Goal: Transaction & Acquisition: Purchase product/service

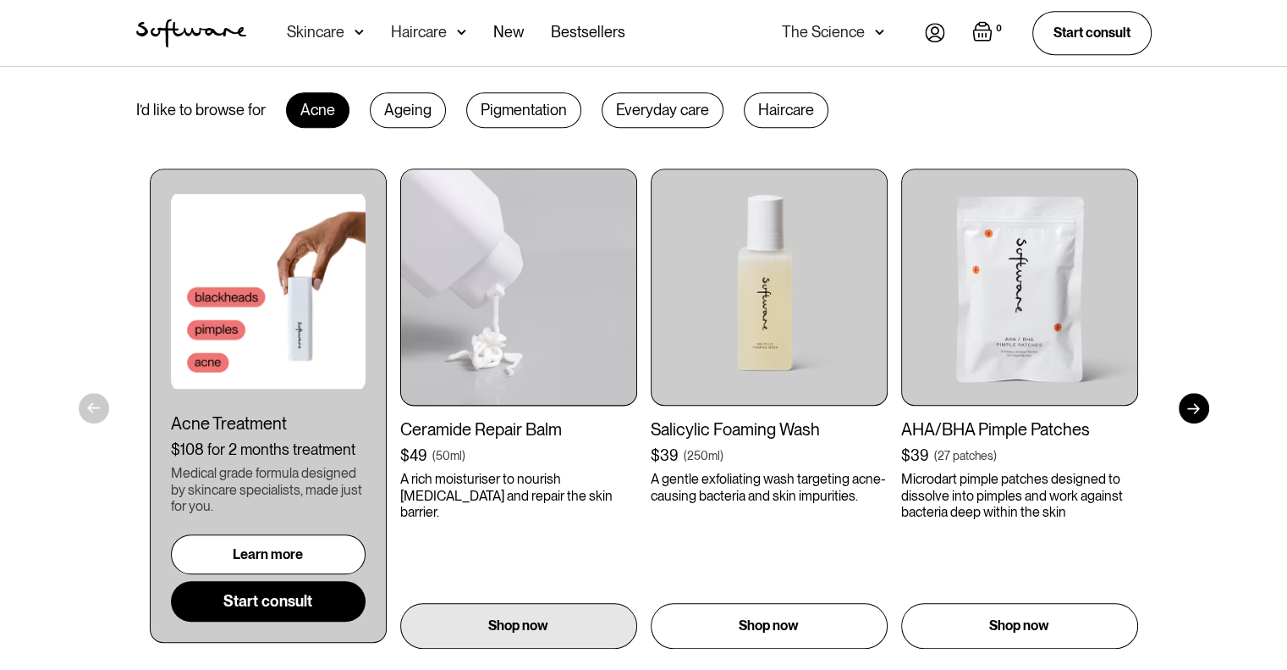
scroll to position [677, 0]
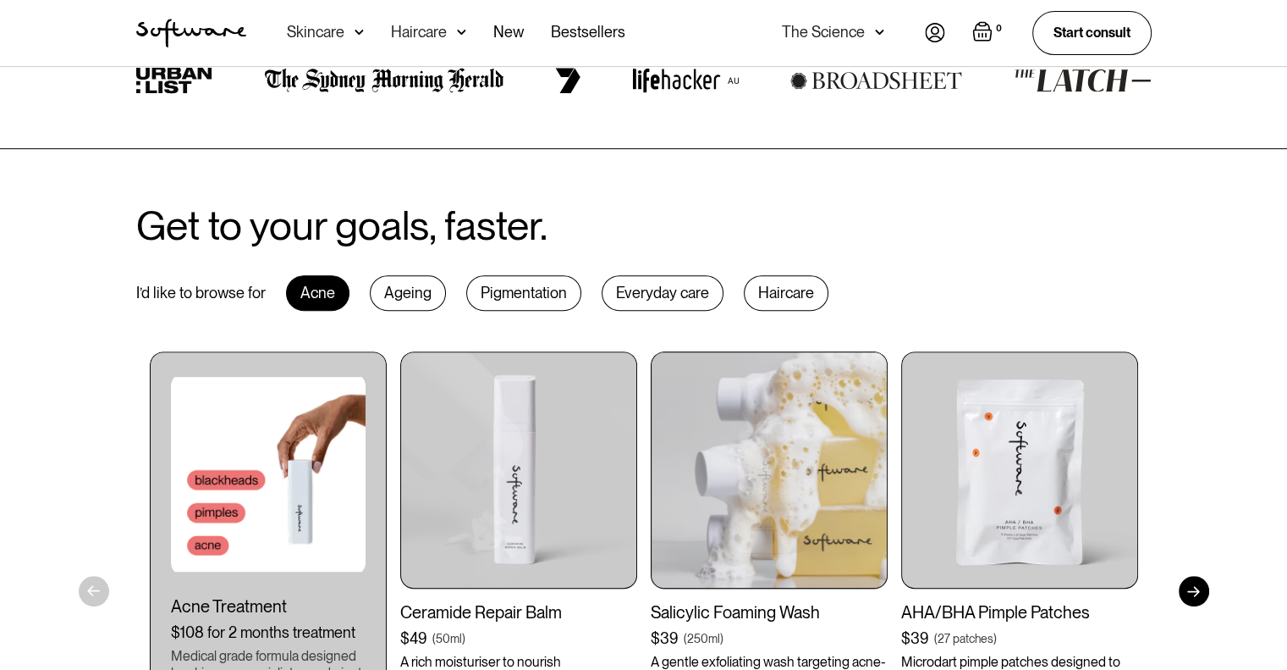
click at [795, 436] on img at bounding box center [769, 469] width 237 height 237
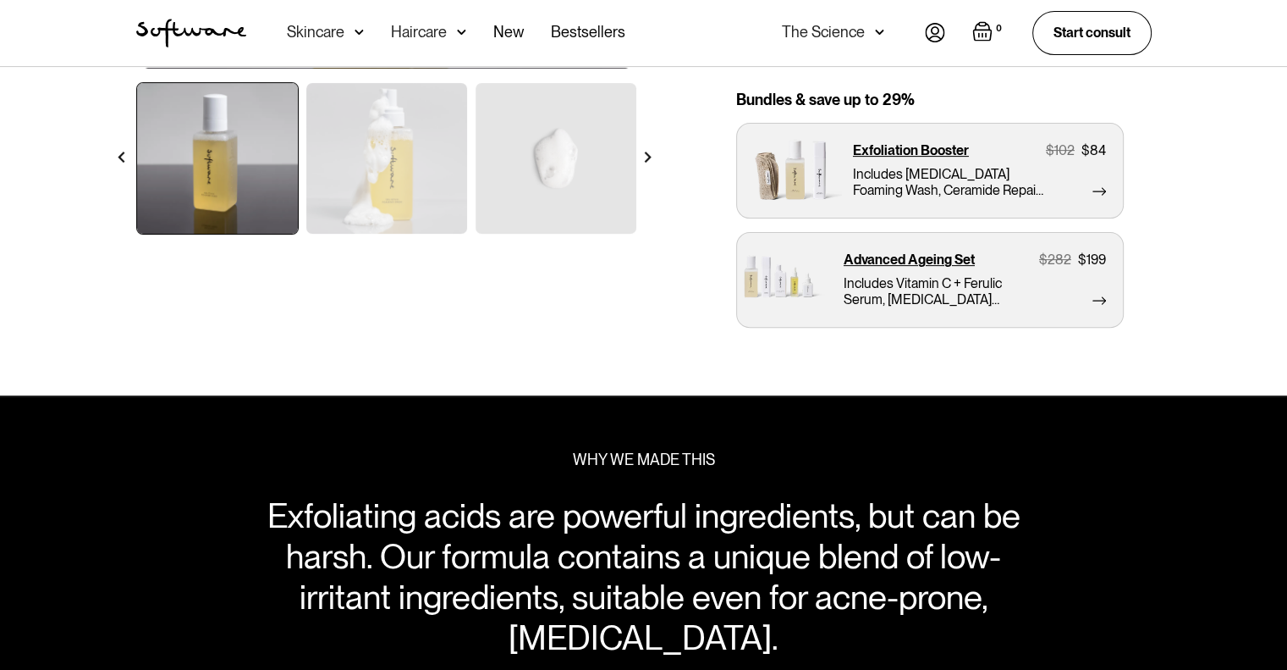
scroll to position [415, 0]
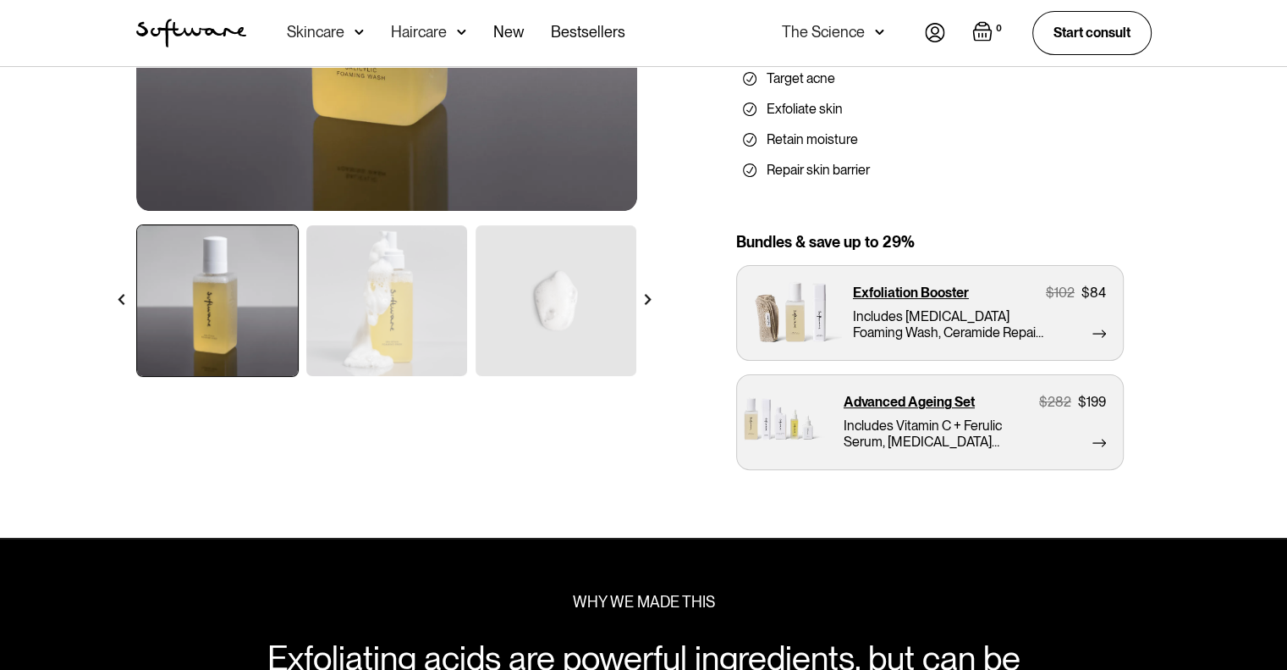
click at [647, 297] on img at bounding box center [647, 299] width 11 height 11
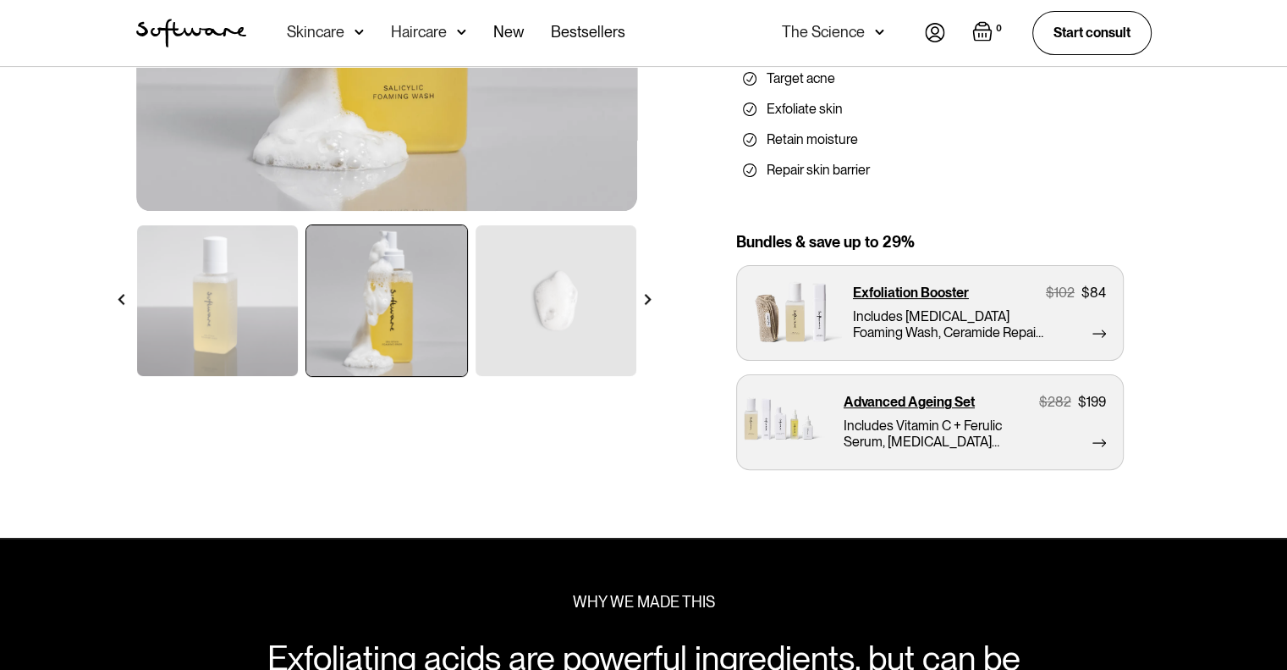
click at [647, 297] on img at bounding box center [647, 299] width 11 height 11
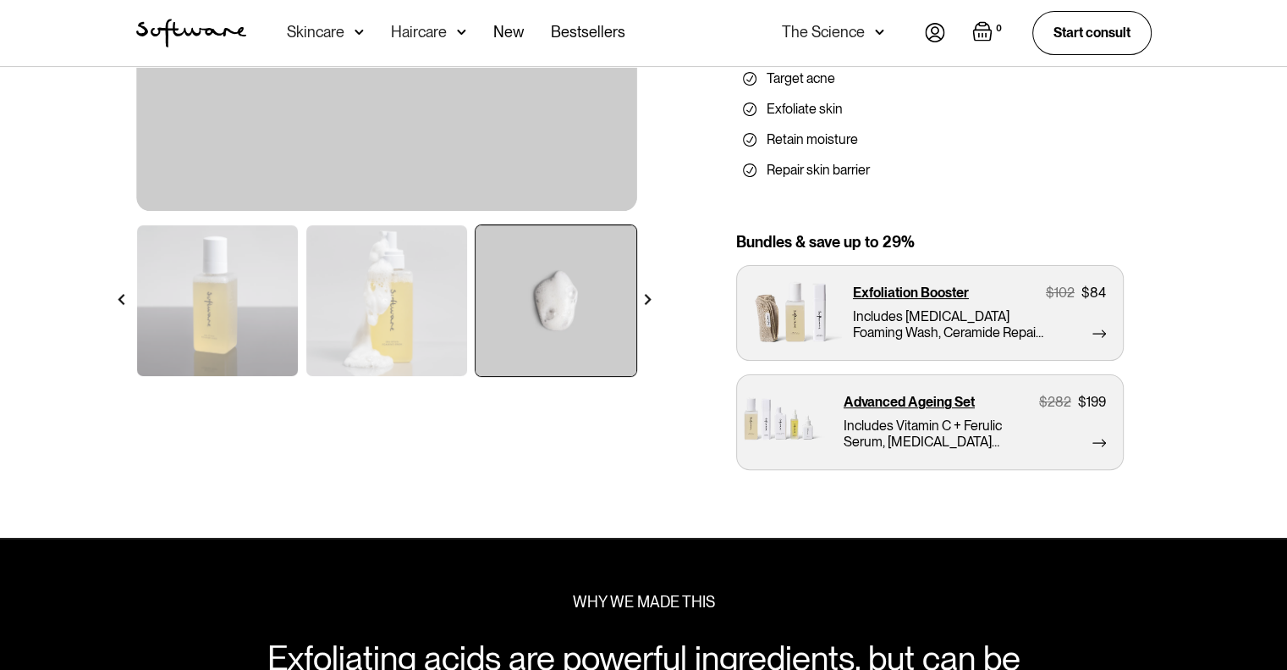
click at [647, 297] on img at bounding box center [647, 299] width 11 height 11
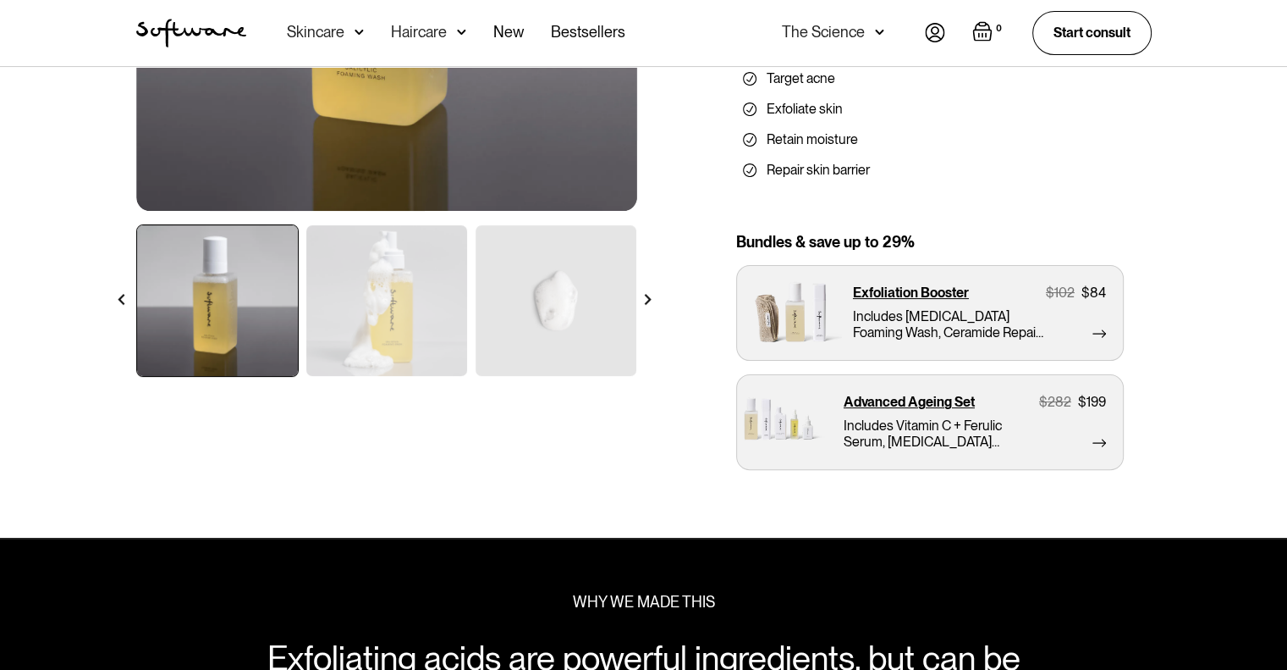
click at [647, 297] on img at bounding box center [647, 299] width 11 height 11
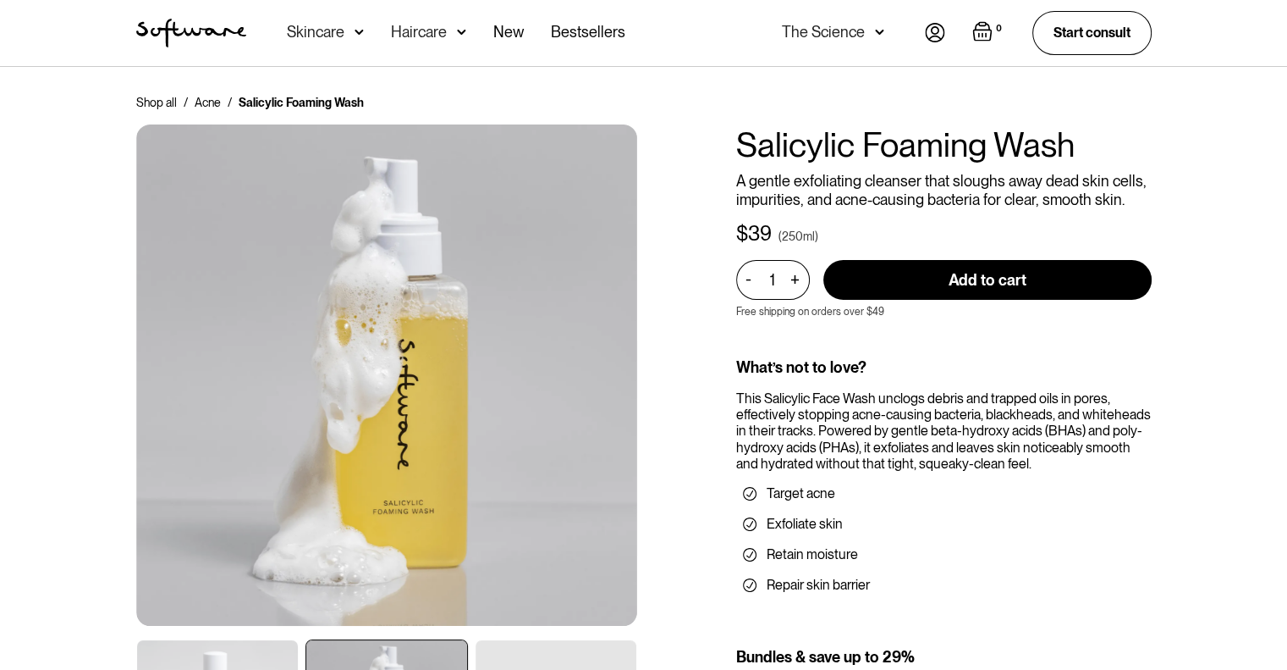
scroll to position [677, 0]
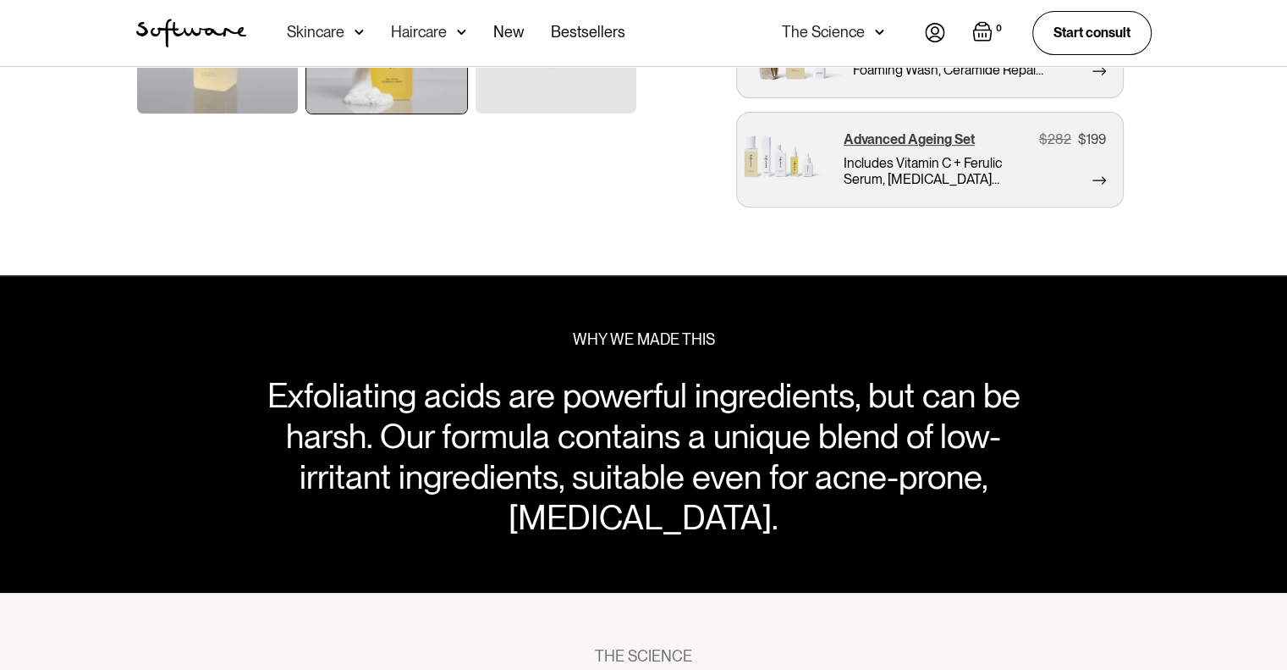
click at [797, 179] on img at bounding box center [785, 160] width 96 height 96
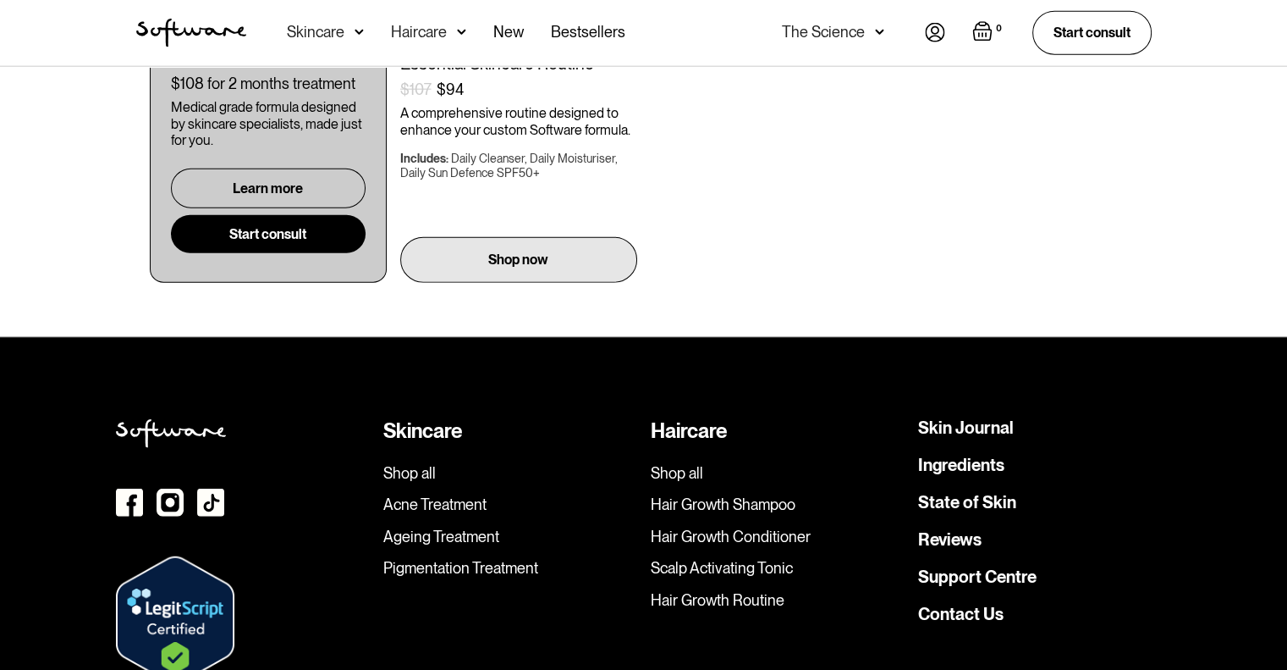
scroll to position [4395, 0]
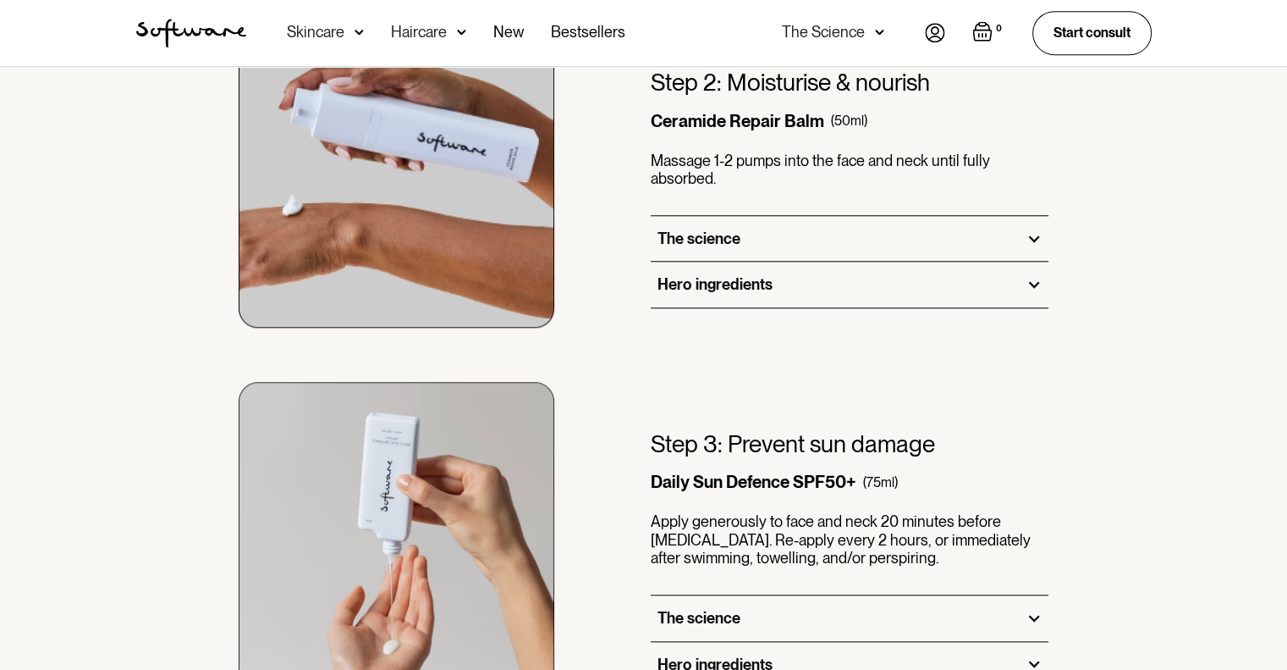
drag, startPoint x: 427, startPoint y: 497, endPoint x: 545, endPoint y: 98, distance: 415.9
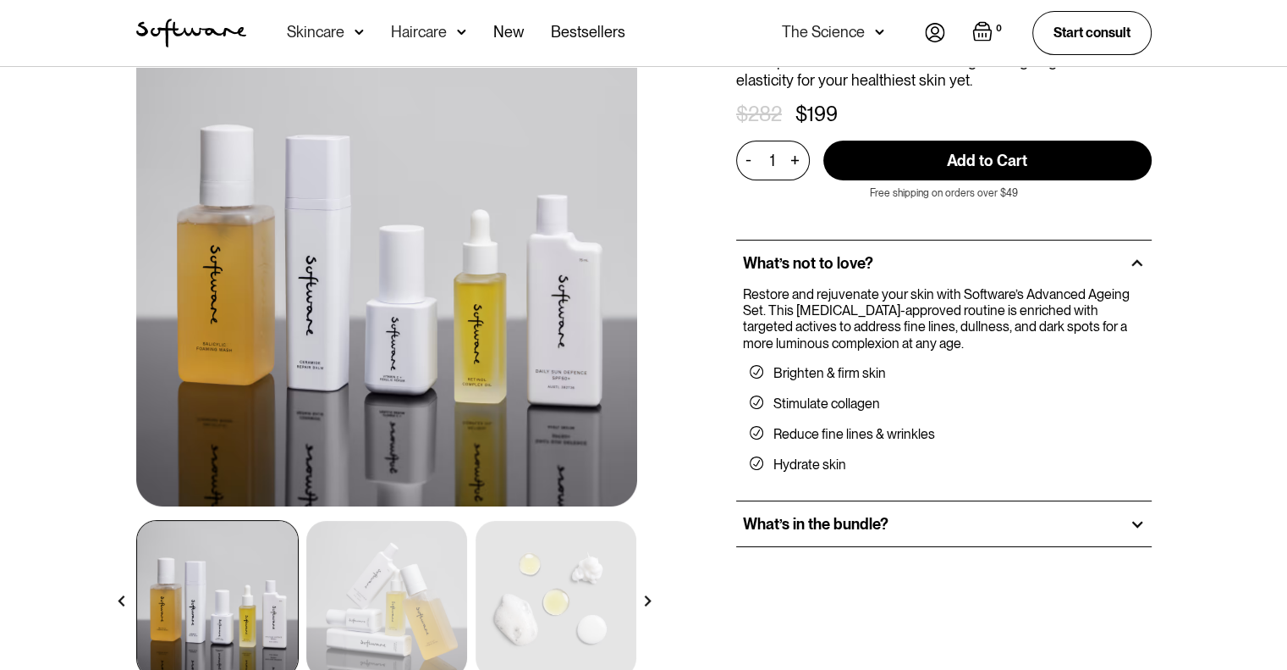
scroll to position [0, 0]
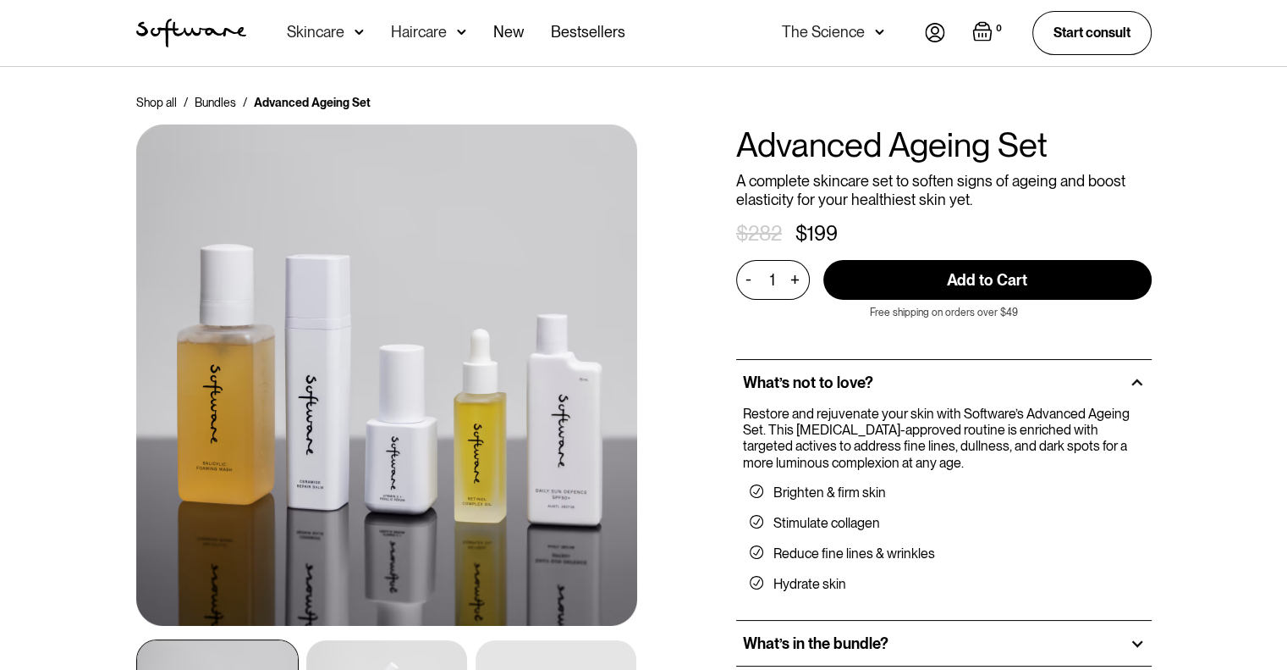
click at [152, 34] on img "home" at bounding box center [191, 33] width 110 height 29
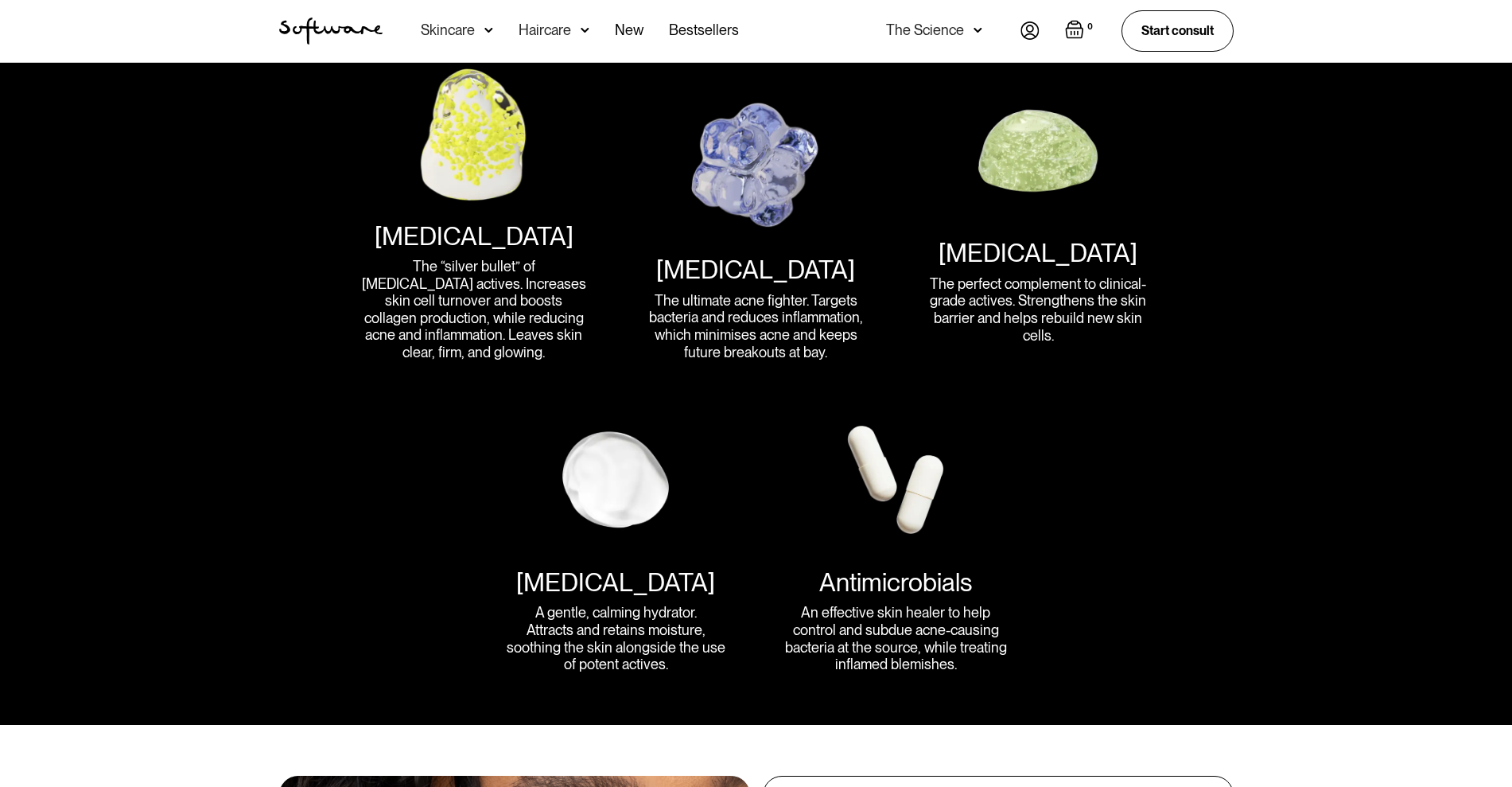
scroll to position [1989, 0]
